Goal: Task Accomplishment & Management: Manage account settings

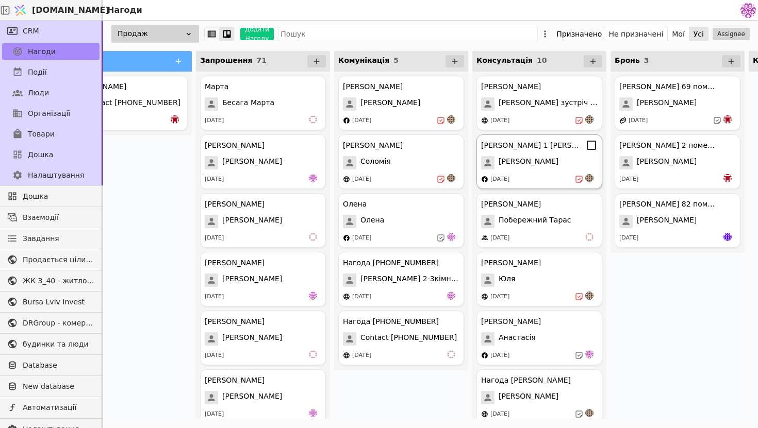
scroll to position [0, 60]
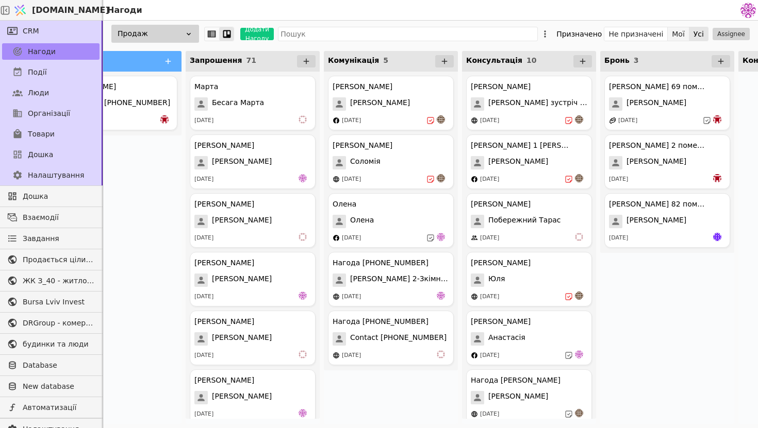
click at [674, 34] on button "Мої" at bounding box center [678, 34] width 22 height 14
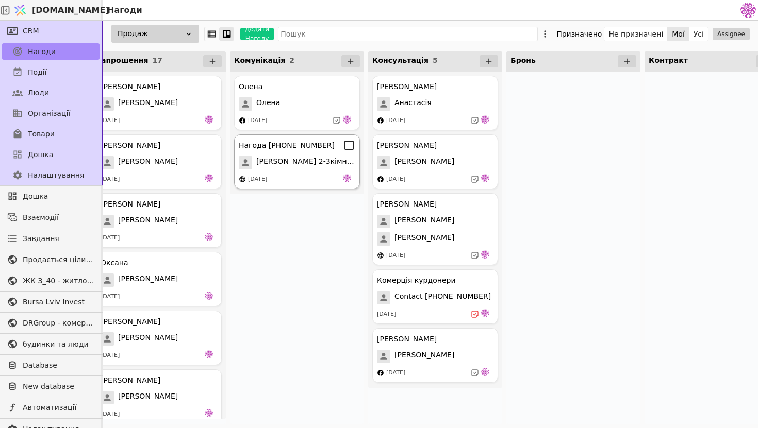
scroll to position [0, 173]
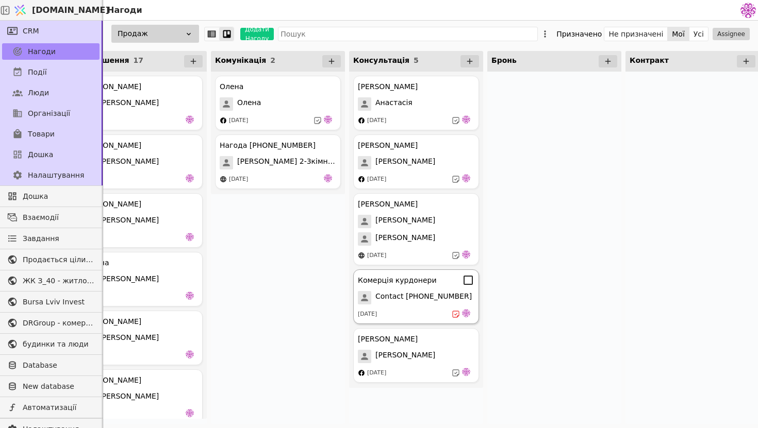
click at [402, 313] on div "[DATE]" at bounding box center [416, 314] width 116 height 10
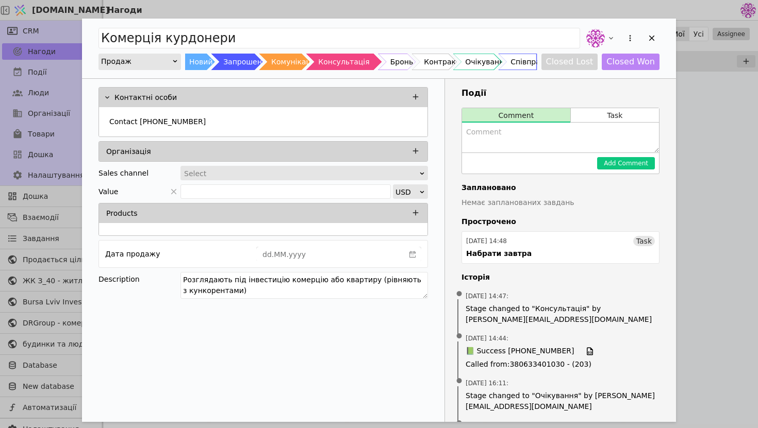
click at [660, 34] on div "Комерція курдонери Продаж Новий Запрошення Комунікація Консультація Бронь Контр…" at bounding box center [379, 49] width 594 height 60
click at [653, 37] on icon "Add Opportunity" at bounding box center [652, 39] width 6 height 6
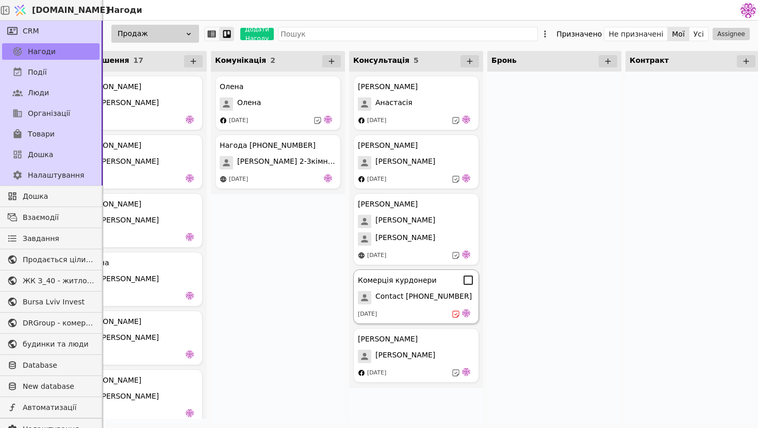
click at [405, 300] on span "Contact [PHONE_NUMBER]" at bounding box center [423, 297] width 96 height 13
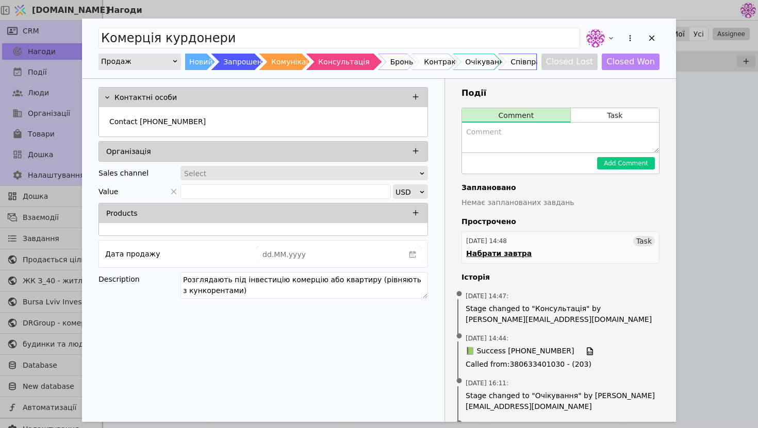
click at [509, 254] on div "Набрати завтра" at bounding box center [498, 253] width 65 height 11
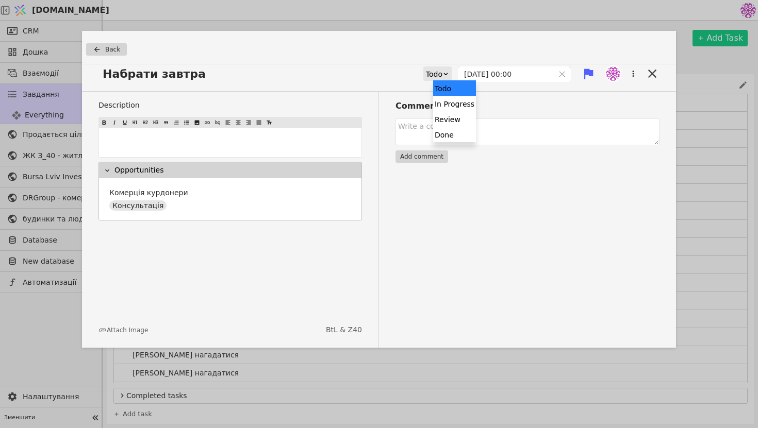
click at [442, 75] on div "Todo" at bounding box center [434, 74] width 16 height 14
click at [456, 134] on div "Done" at bounding box center [454, 134] width 43 height 15
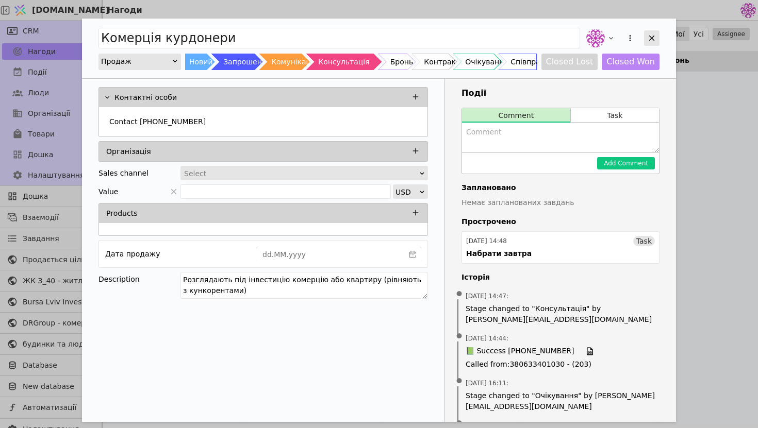
click at [656, 35] on div "Add Opportunity" at bounding box center [651, 37] width 15 height 15
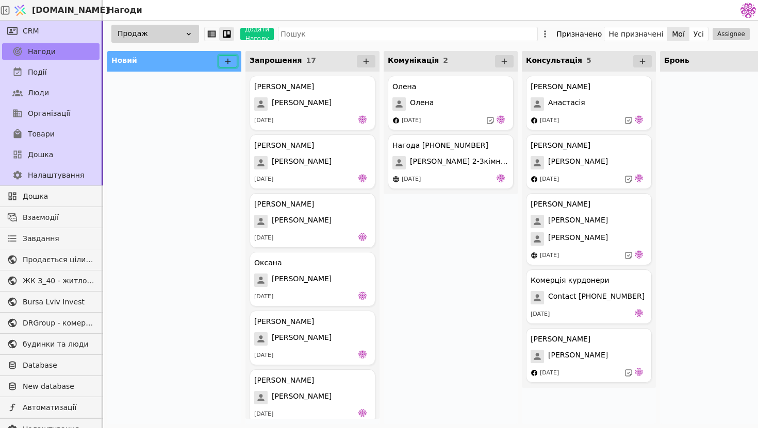
click at [224, 56] on button at bounding box center [228, 61] width 19 height 12
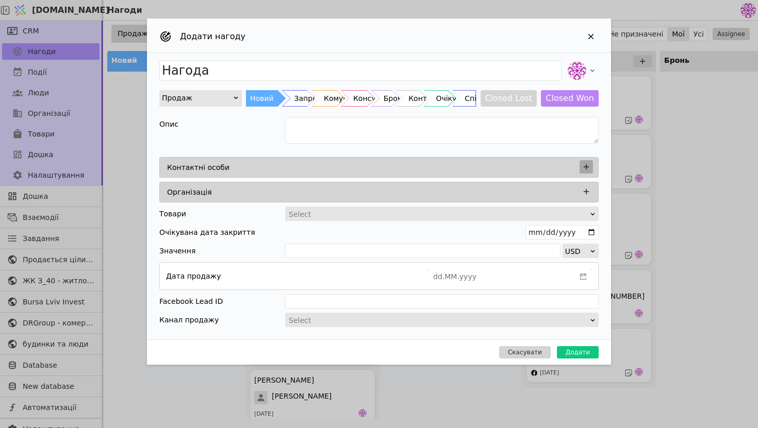
click at [591, 165] on button "Add Opportunity" at bounding box center [585, 166] width 13 height 13
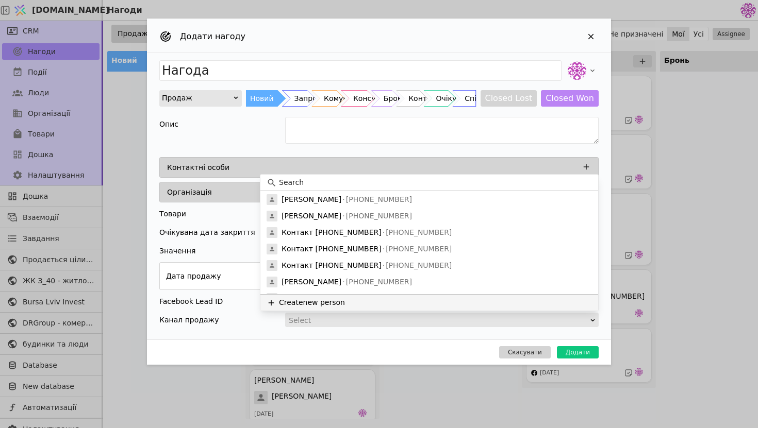
click at [341, 303] on button "Create new person" at bounding box center [429, 302] width 338 height 16
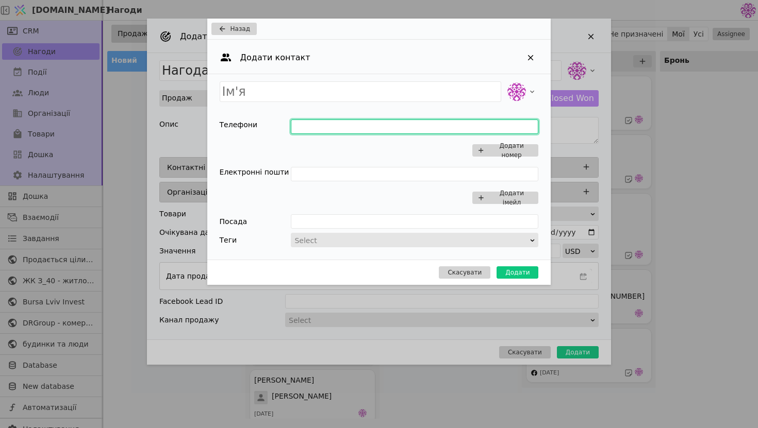
click at [316, 129] on input "Add Opportunity" at bounding box center [414, 127] width 247 height 14
type input "0502921321"
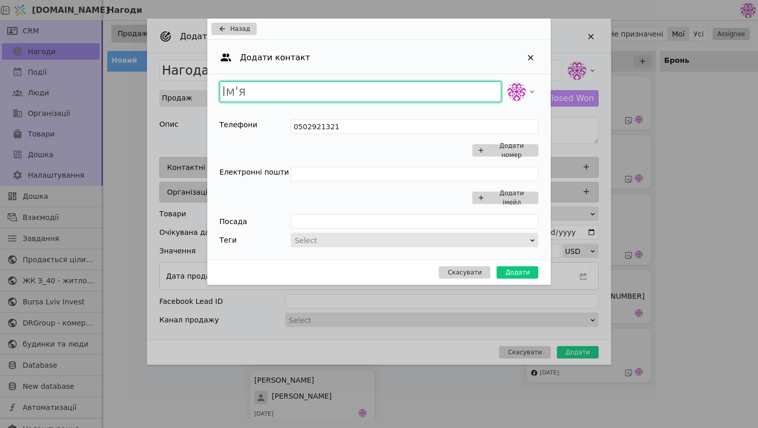
click at [308, 90] on input "Add Opportunity" at bounding box center [361, 91] width 282 height 21
type input "[PERSON_NAME]"
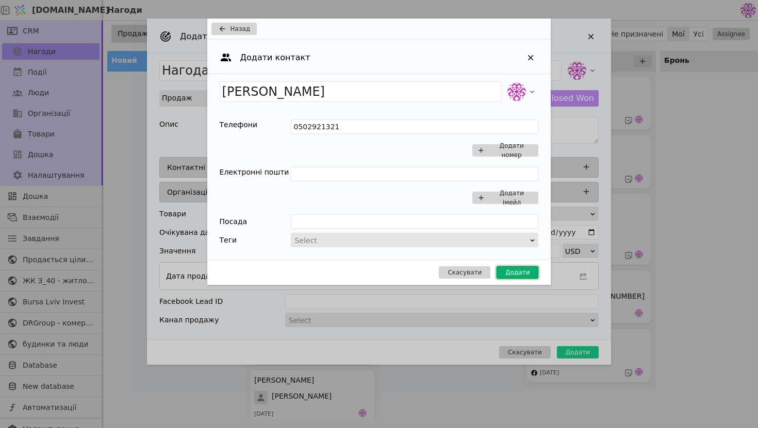
click at [512, 274] on button "Додати" at bounding box center [517, 272] width 42 height 12
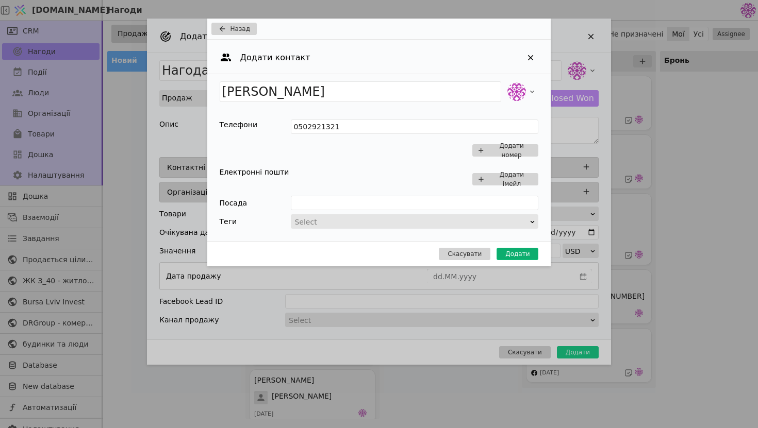
type input "Нагода [PERSON_NAME]"
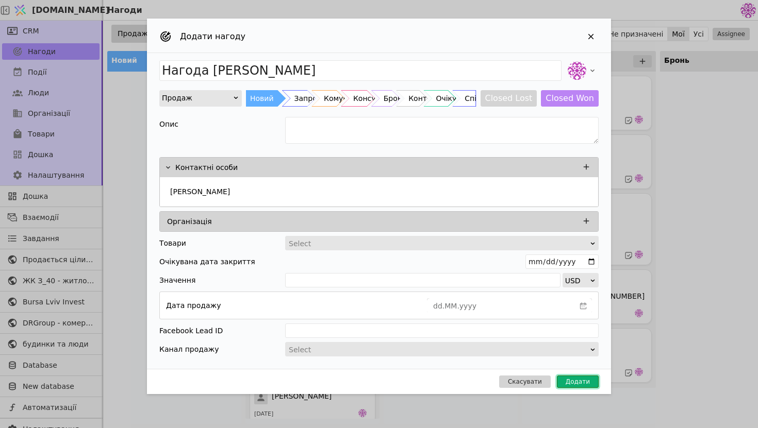
click at [572, 379] on button "Додати" at bounding box center [578, 382] width 42 height 12
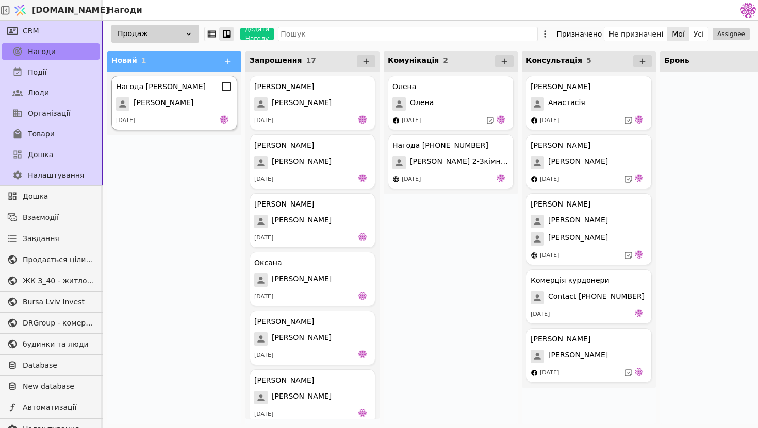
click at [163, 105] on span "[PERSON_NAME]" at bounding box center [163, 103] width 60 height 13
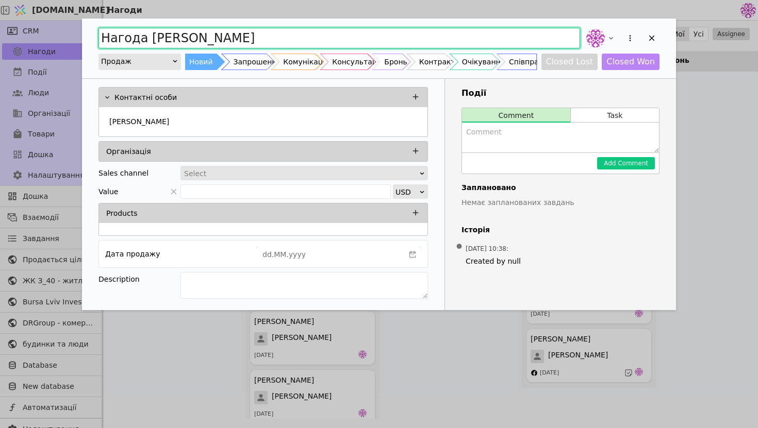
drag, startPoint x: 146, startPoint y: 38, endPoint x: 95, endPoint y: 38, distance: 50.5
click at [95, 38] on div "Нагода [PERSON_NAME] Новий Запрошення Комунікація Консультація Бронь Контракт О…" at bounding box center [379, 49] width 594 height 60
click at [179, 36] on input "[PERSON_NAME]" at bounding box center [338, 38] width 481 height 21
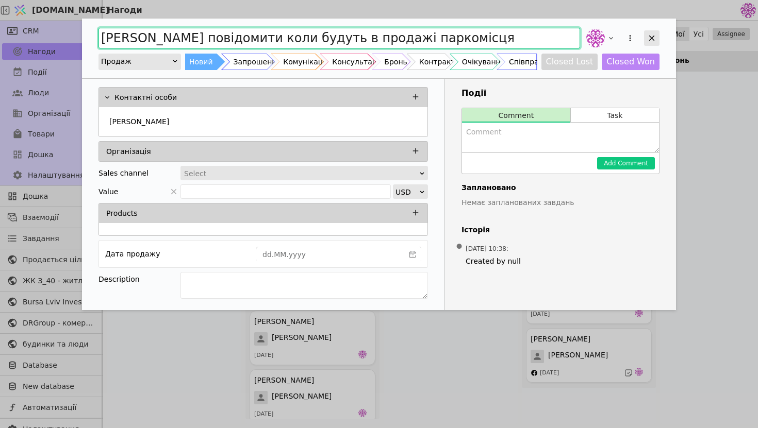
type input "[PERSON_NAME] повідомити коли будуть в продажі паркомісця"
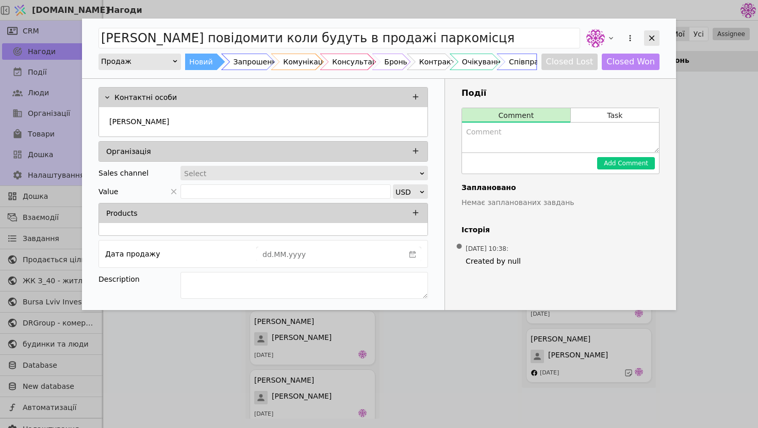
click at [653, 37] on icon "Add Opportunity" at bounding box center [652, 39] width 6 height 6
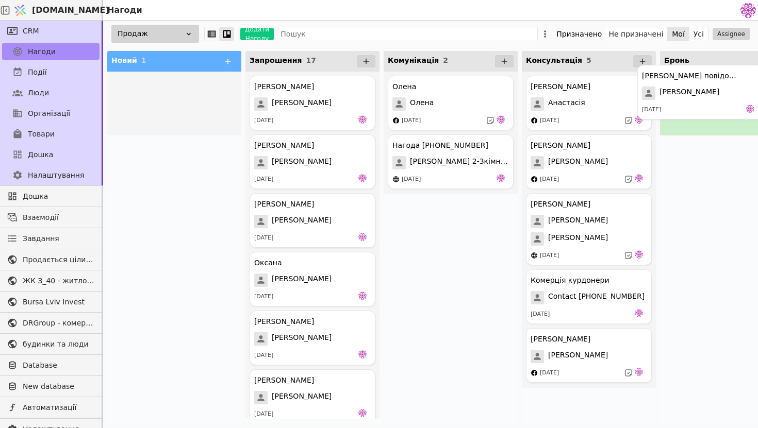
drag, startPoint x: 178, startPoint y: 97, endPoint x: 706, endPoint y: 86, distance: 527.9
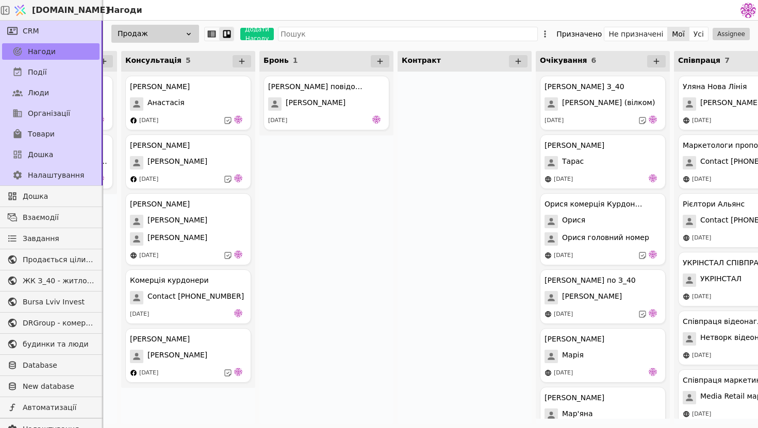
scroll to position [0, 436]
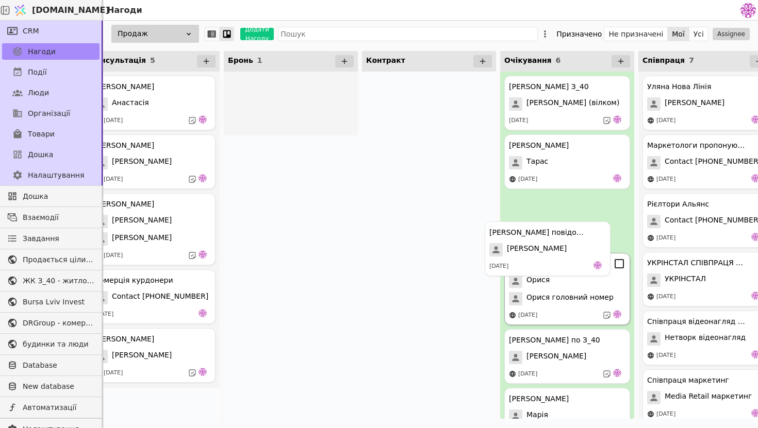
drag, startPoint x: 306, startPoint y: 105, endPoint x: 571, endPoint y: 262, distance: 308.1
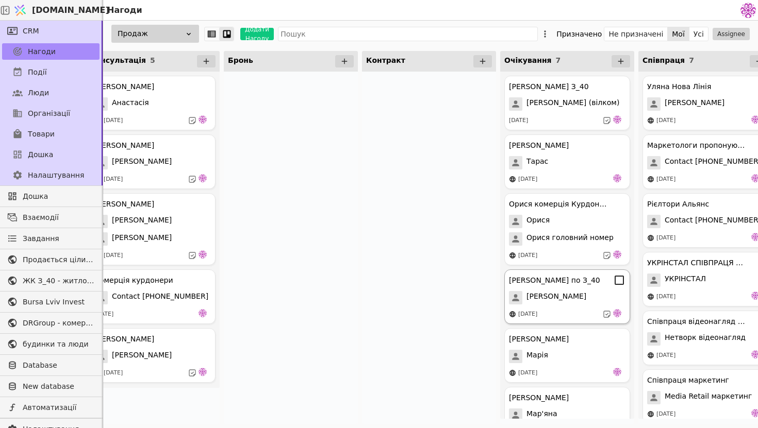
scroll to position [86, 0]
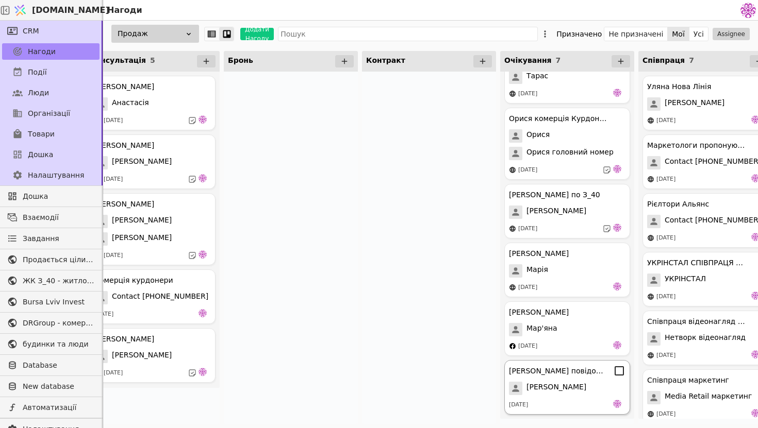
click at [530, 390] on span "[PERSON_NAME]" at bounding box center [556, 388] width 60 height 13
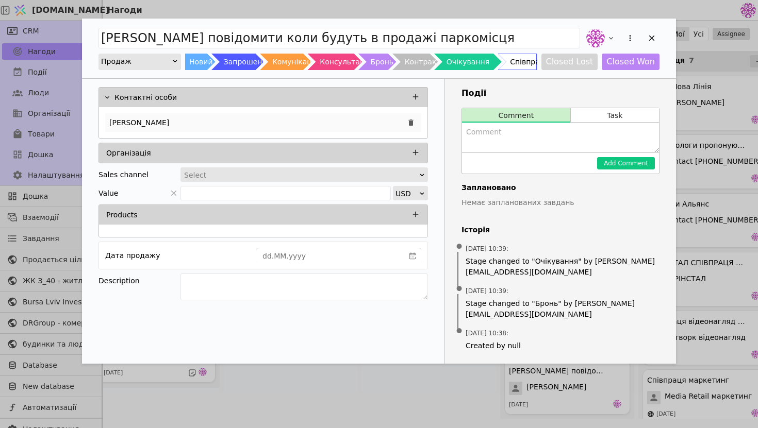
click at [174, 118] on div "[PERSON_NAME]" at bounding box center [263, 122] width 316 height 19
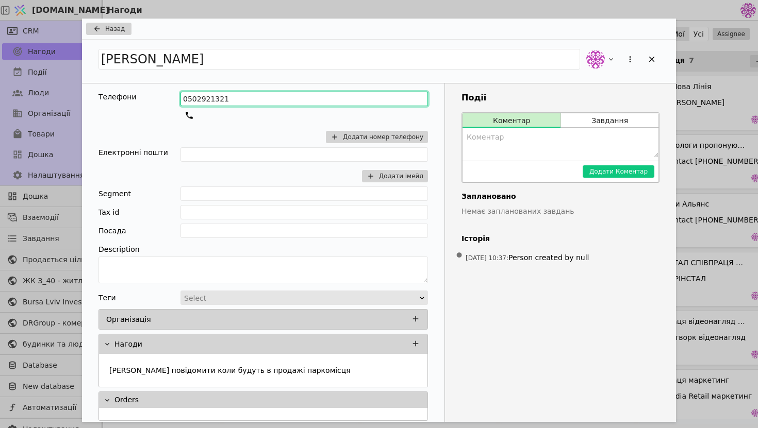
drag, startPoint x: 234, startPoint y: 98, endPoint x: 105, endPoint y: 98, distance: 128.9
click at [105, 98] on div "Телефони 0502921321 Додати номер телефону" at bounding box center [262, 120] width 329 height 56
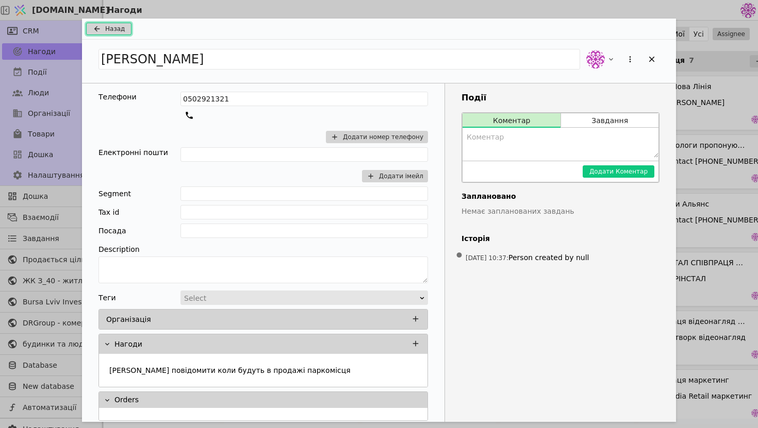
click at [109, 29] on span "Назад" at bounding box center [115, 28] width 20 height 9
